Goal: Task Accomplishment & Management: Use online tool/utility

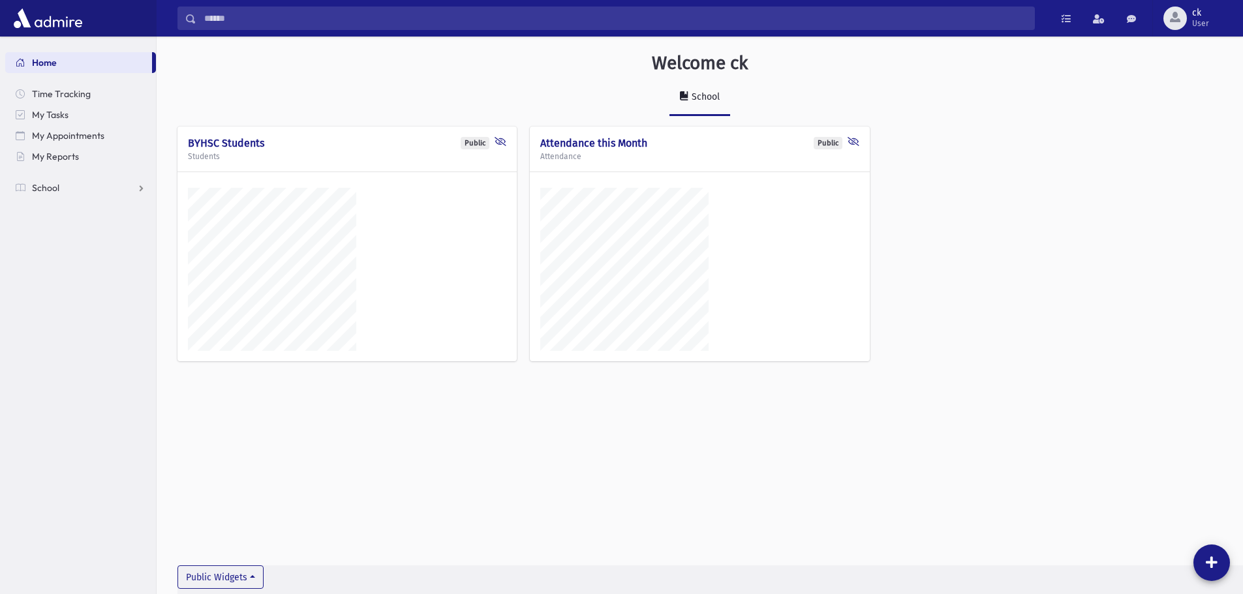
scroll to position [587, 1086]
click at [62, 186] on link "School" at bounding box center [80, 187] width 151 height 21
click at [74, 227] on span "Attendance" at bounding box center [63, 230] width 48 height 12
click at [76, 249] on link "Entry" at bounding box center [80, 250] width 151 height 21
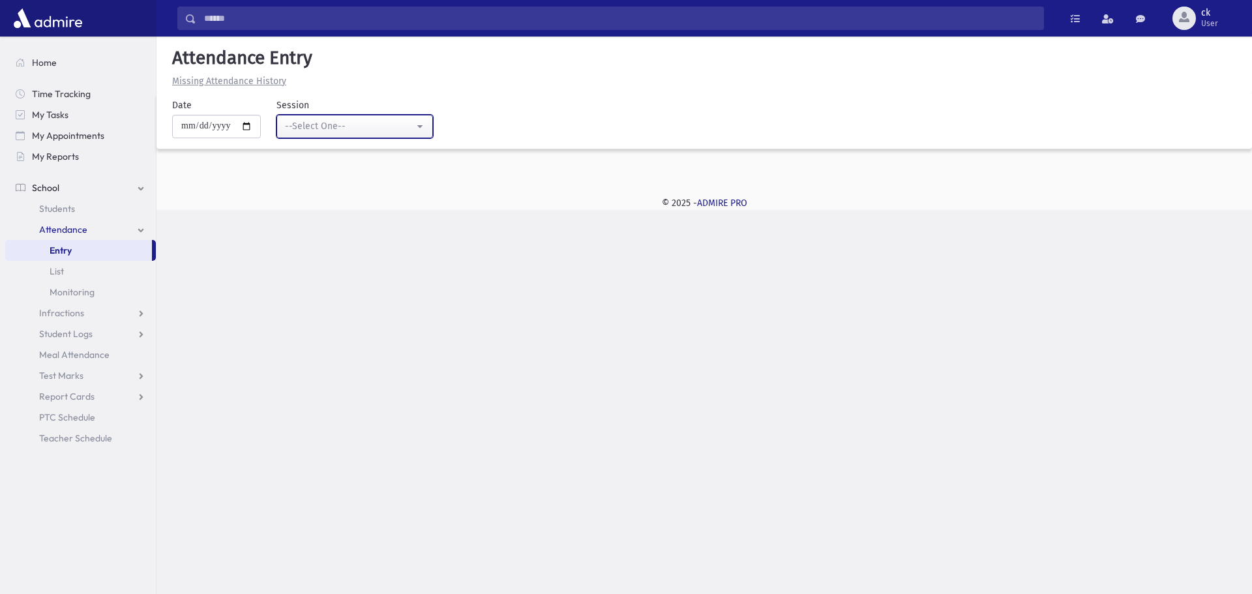
click at [310, 129] on div "--Select One--" at bounding box center [349, 126] width 129 height 14
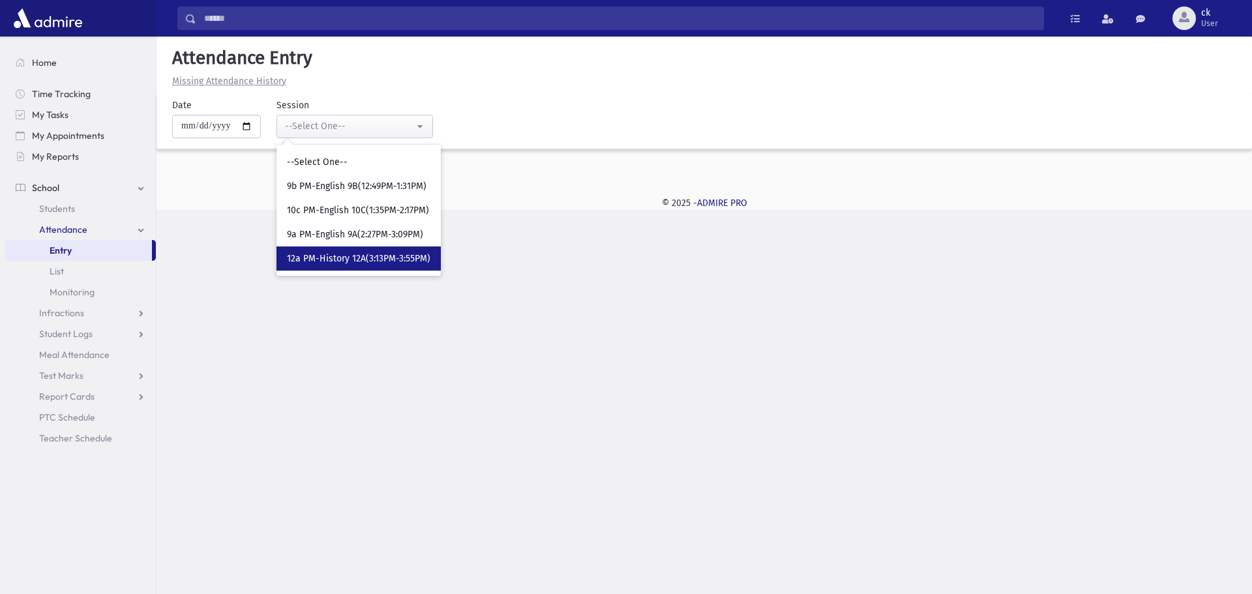
click at [338, 250] on link "12a PM-History 12A(3:13PM-3:55PM)" at bounding box center [359, 259] width 164 height 24
select select "****"
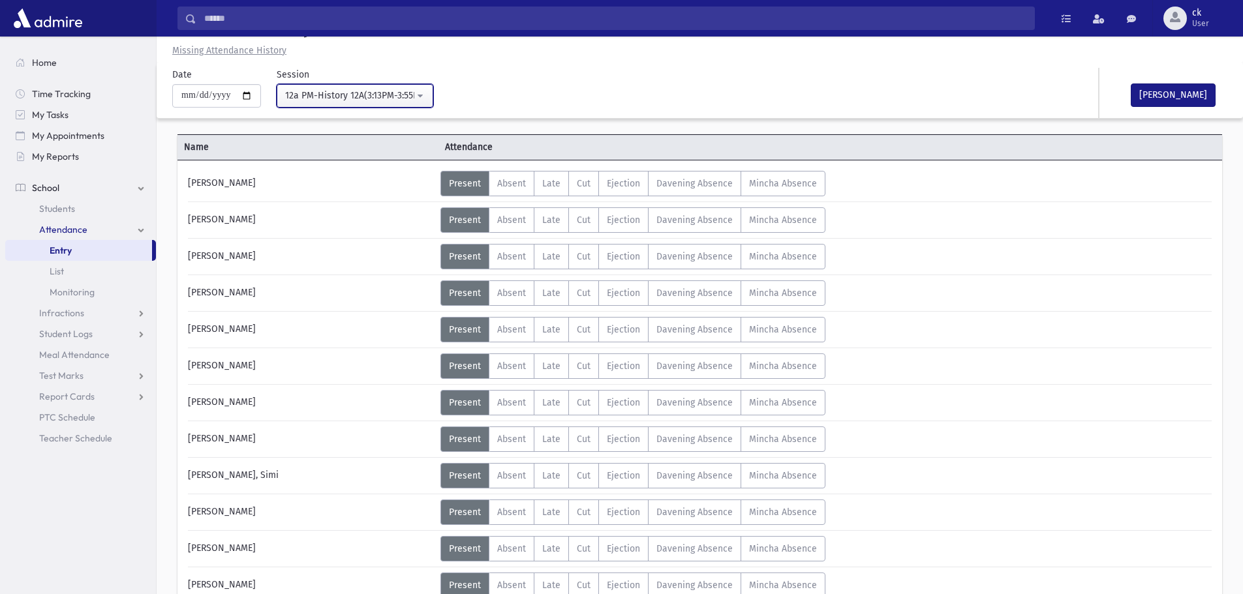
scroll to position [2, 0]
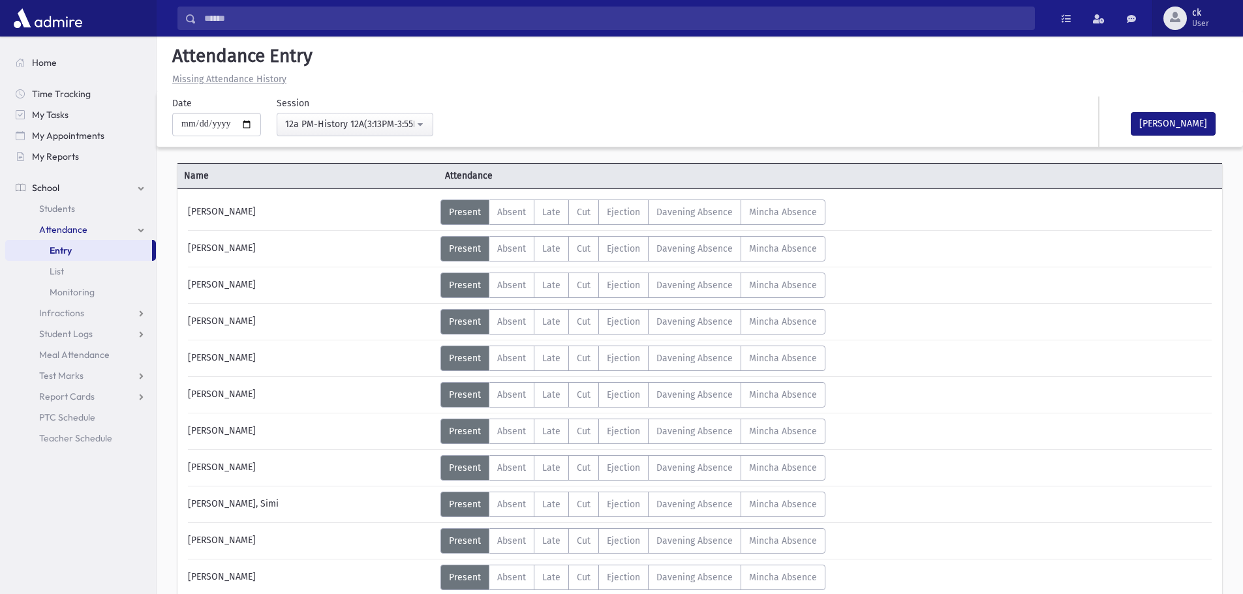
click at [1205, 20] on span "User" at bounding box center [1200, 23] width 17 height 10
click at [1160, 130] on link "Logout" at bounding box center [1186, 133] width 104 height 24
